Goal: Information Seeking & Learning: Compare options

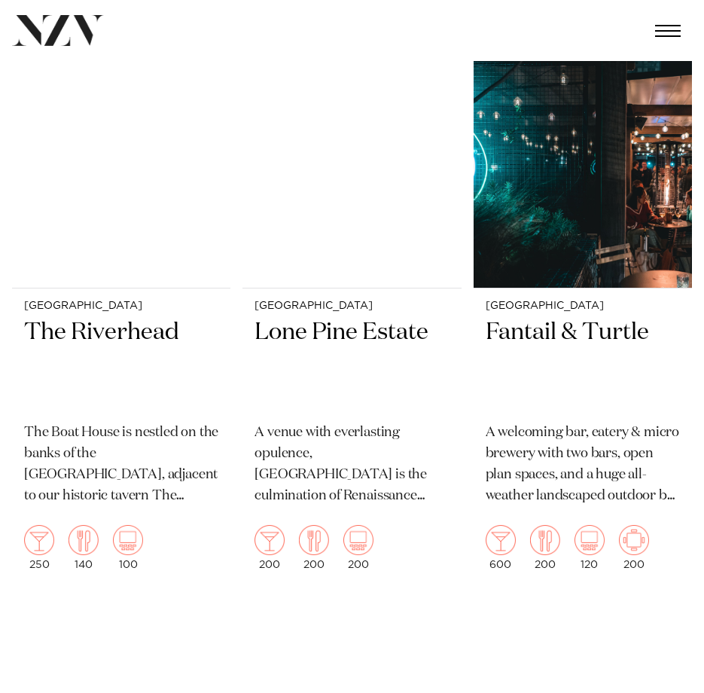
scroll to position [4141, 0]
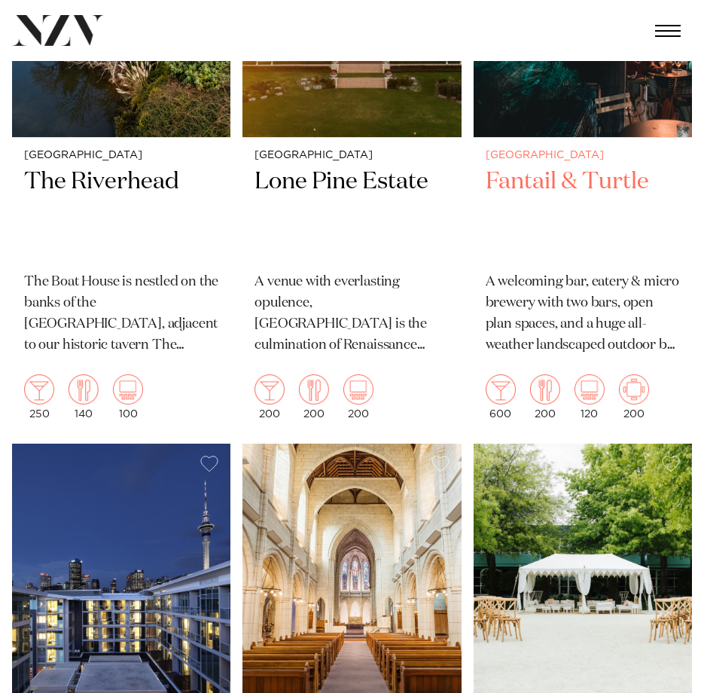
click at [541, 186] on h2 "Fantail & Turtle" at bounding box center [583, 212] width 194 height 93
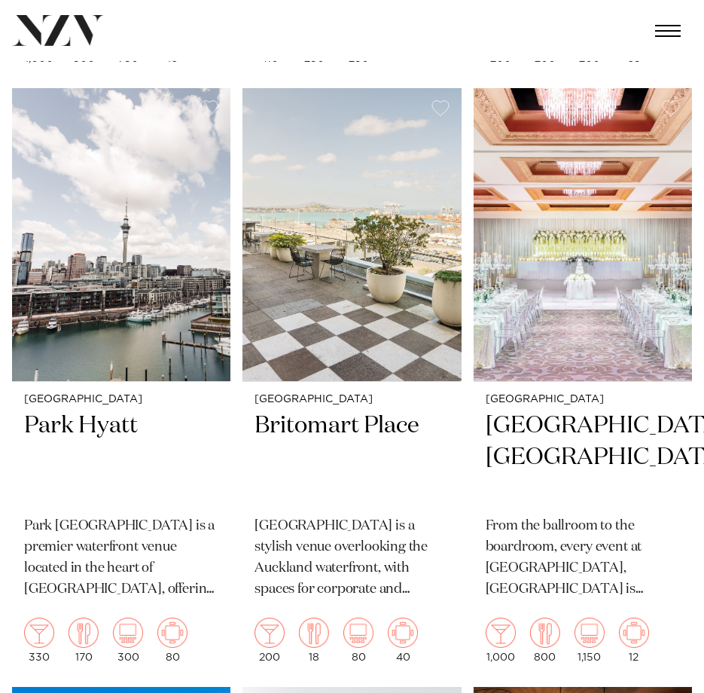
scroll to position [6399, 0]
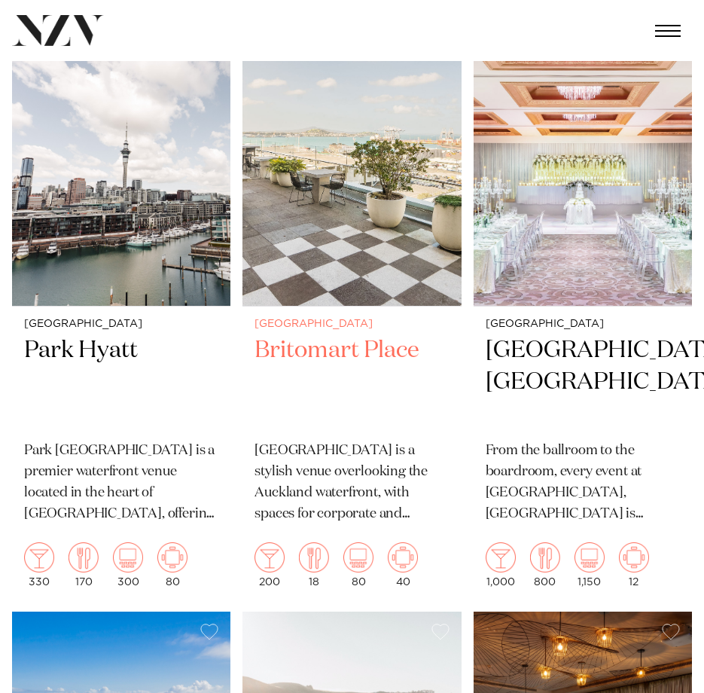
click at [341, 335] on h2 "Britomart Place" at bounding box center [351, 381] width 194 height 93
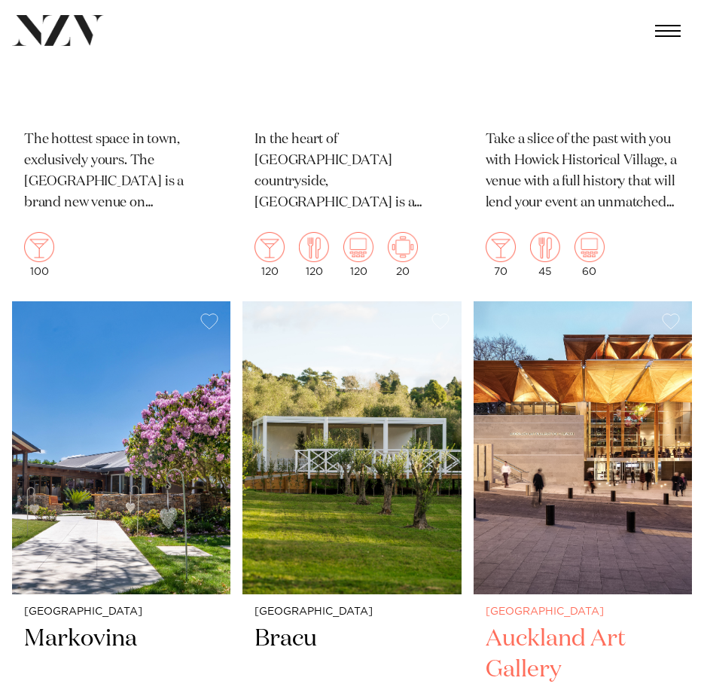
scroll to position [8281, 0]
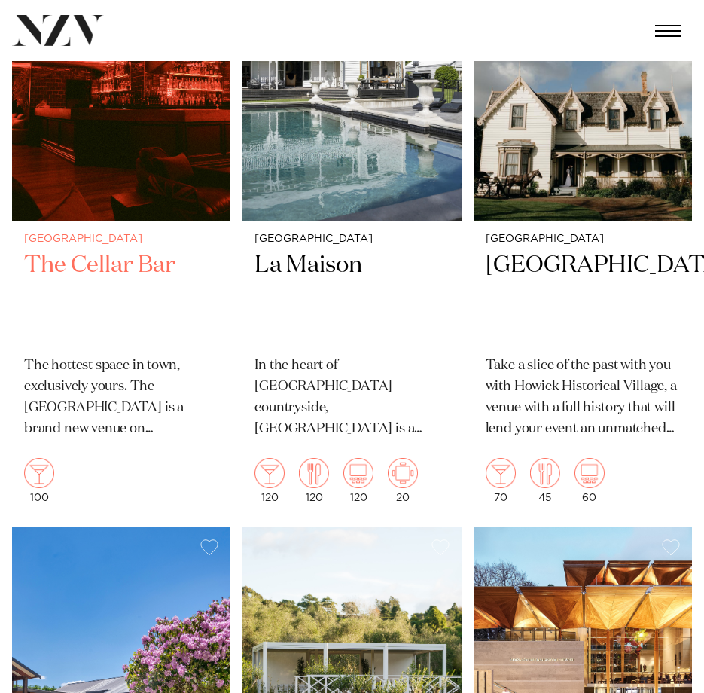
click at [99, 373] on p "The hottest space in town, exclusively yours. The Cellar Bar is a brand new ven…" at bounding box center [121, 397] width 194 height 84
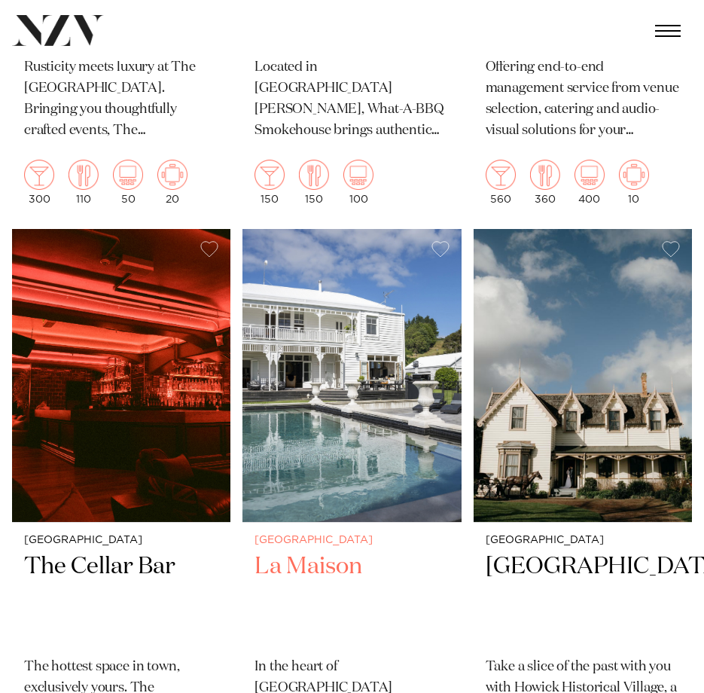
scroll to position [7679, 0]
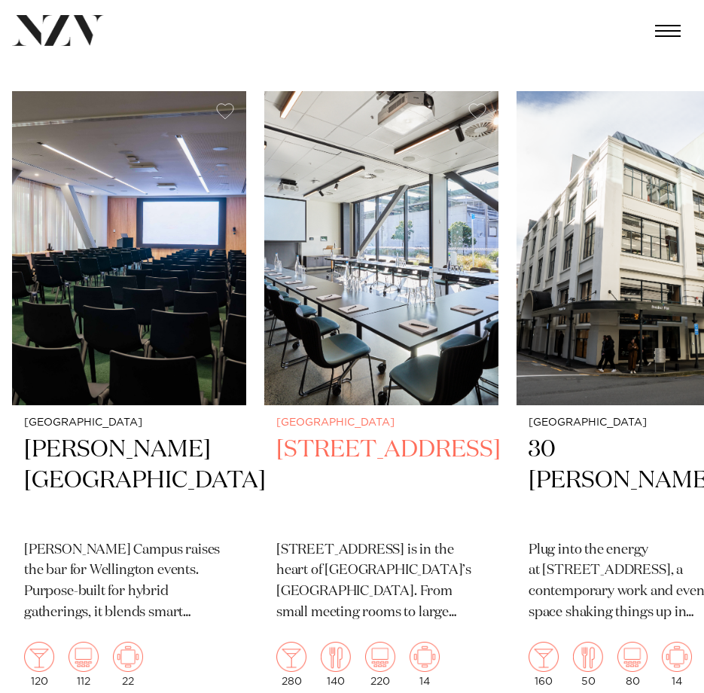
scroll to position [3011, 0]
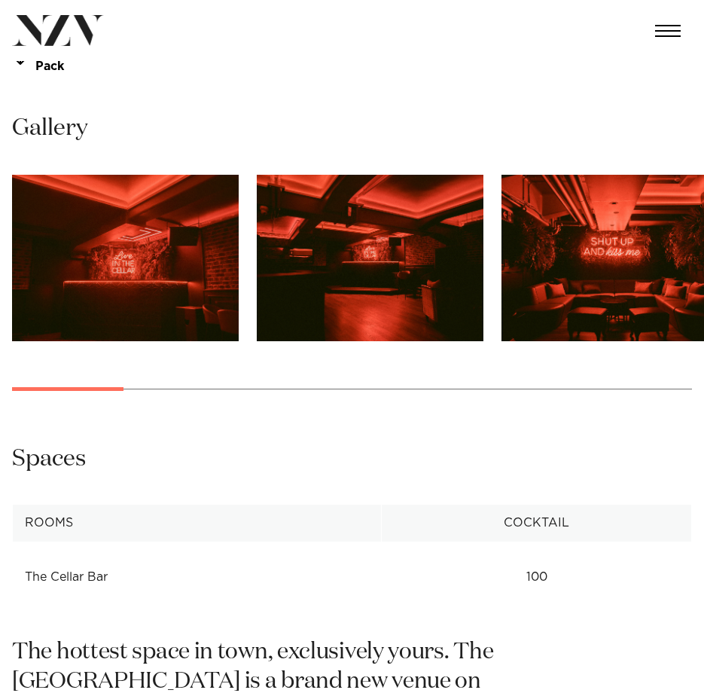
scroll to position [903, 0]
